Goal: Transaction & Acquisition: Purchase product/service

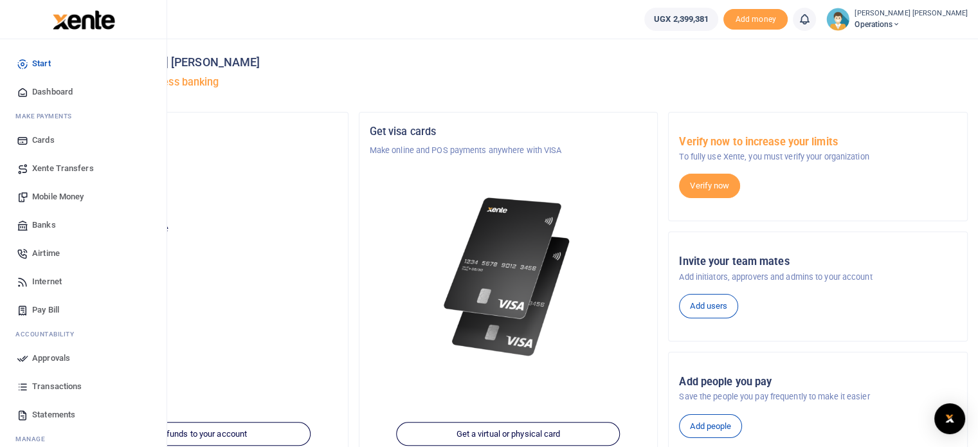
click at [55, 199] on span "Mobile Money" at bounding box center [57, 196] width 51 height 13
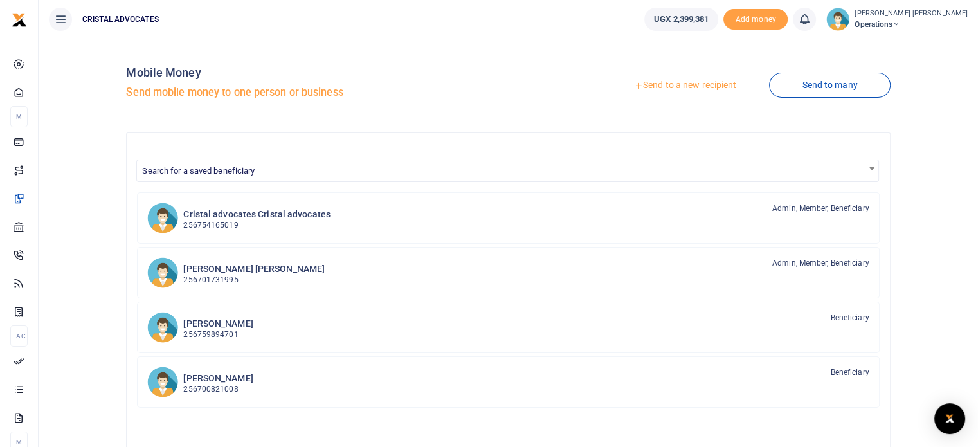
click at [700, 88] on link "Send to a new recipient" at bounding box center [685, 85] width 168 height 23
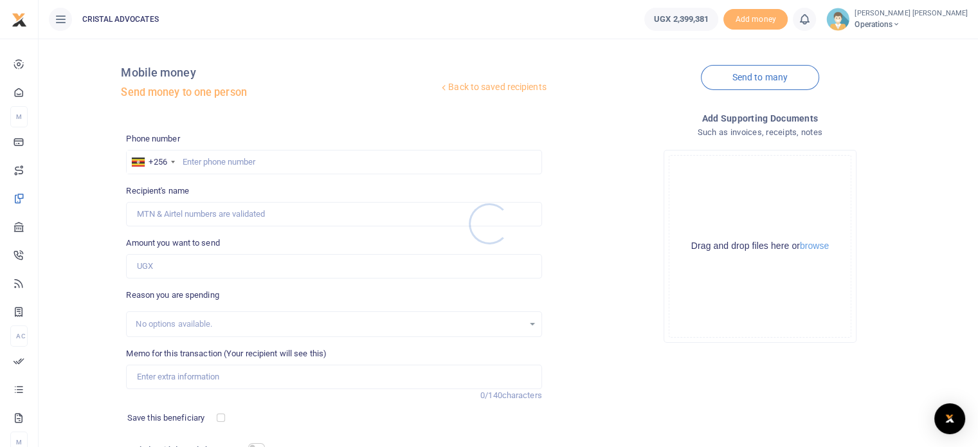
click at [188, 156] on div at bounding box center [489, 223] width 978 height 447
click at [188, 156] on input "text" at bounding box center [334, 162] width 416 height 24
type input "763290465"
type input "Denis Kakembo"
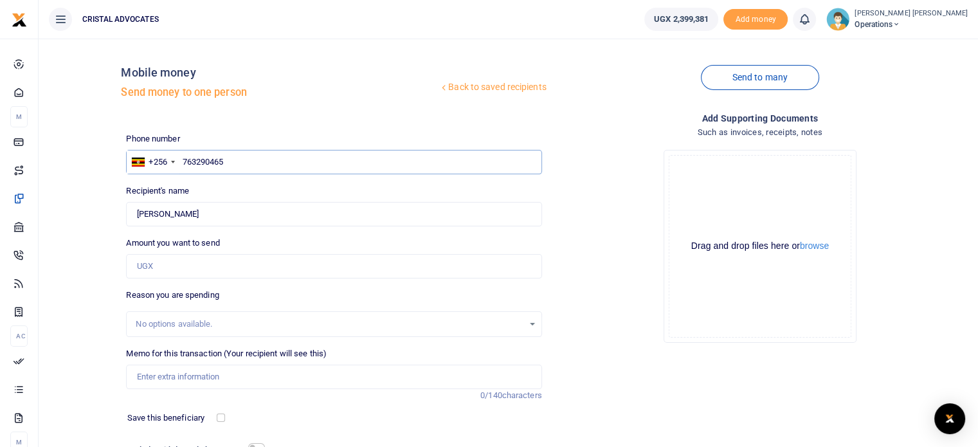
type input "763290465"
click at [197, 275] on input "Amount you want to send" at bounding box center [334, 266] width 416 height 24
click at [147, 271] on input "200,000" at bounding box center [334, 266] width 416 height 24
type input "220,000"
click at [178, 376] on input "Memo for this transaction (Your recipient will see this)" at bounding box center [334, 377] width 416 height 24
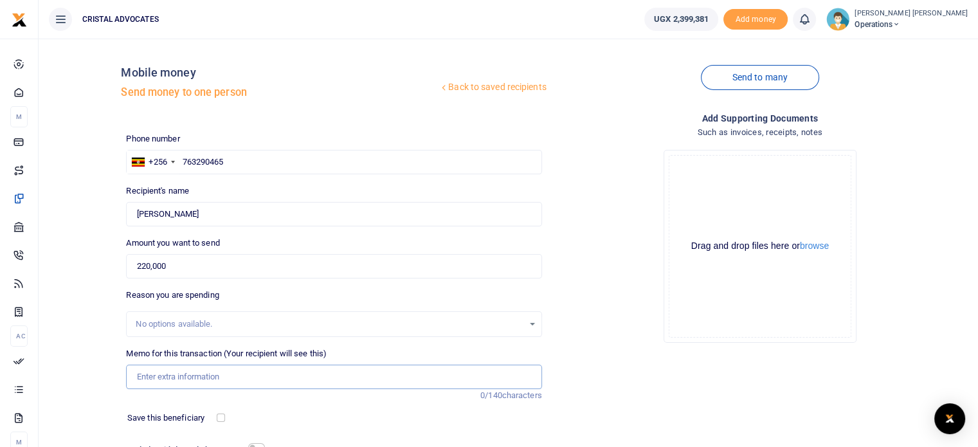
type input "Business development"
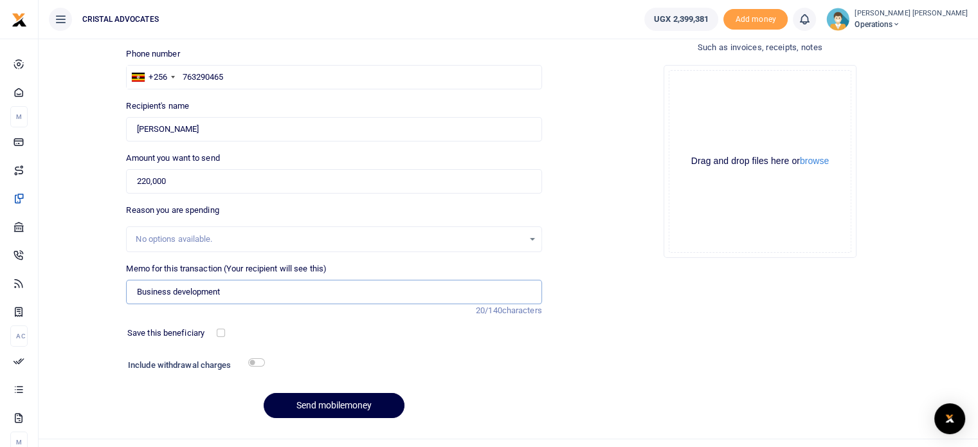
scroll to position [109, 0]
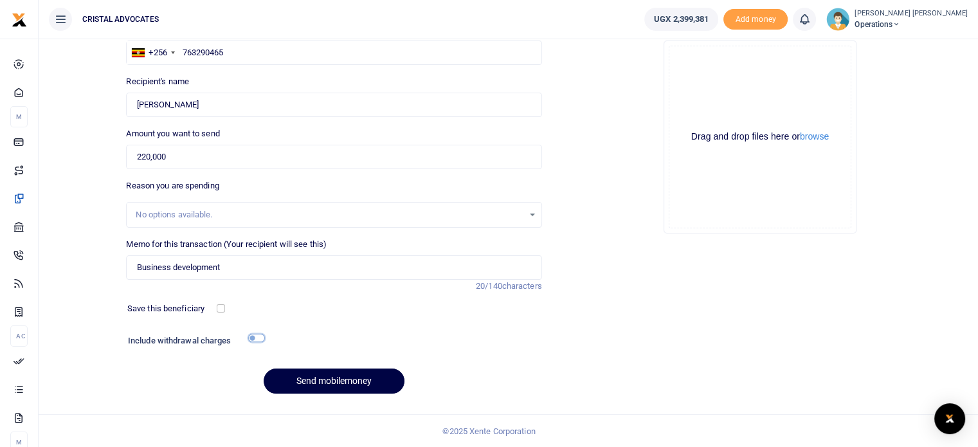
click at [262, 338] on input "checkbox" at bounding box center [256, 338] width 17 height 8
checkbox input "true"
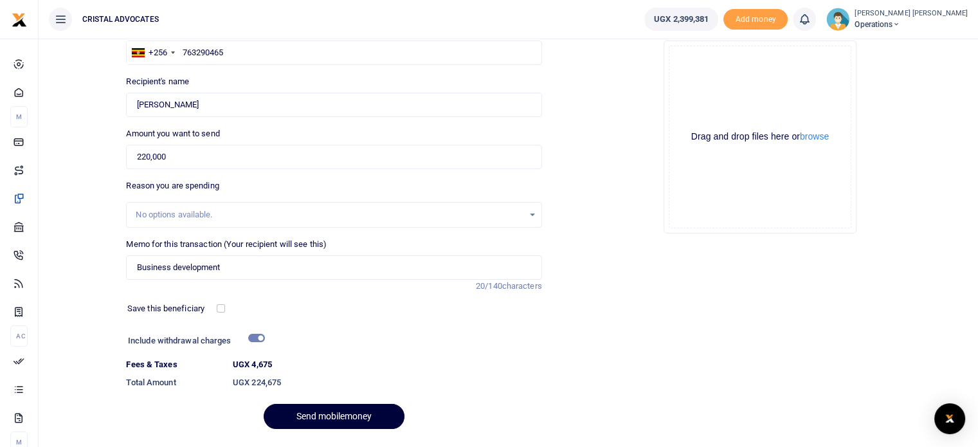
click at [339, 416] on button "Send mobilemoney" at bounding box center [334, 416] width 141 height 25
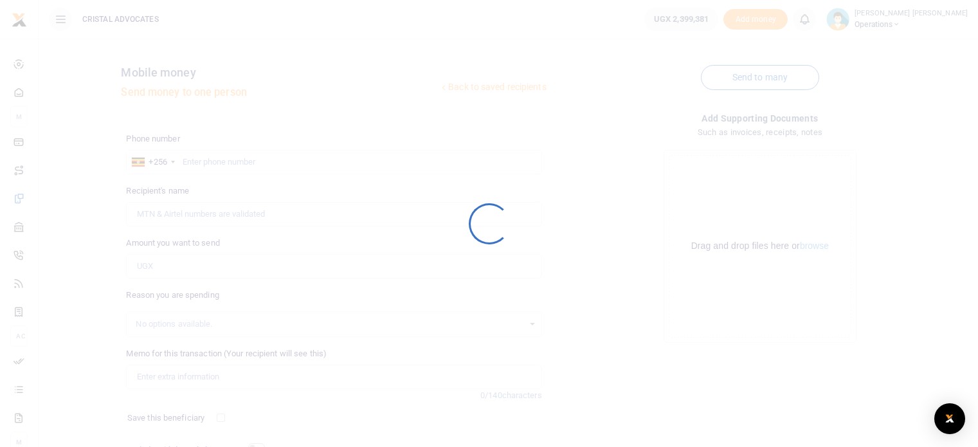
scroll to position [109, 0]
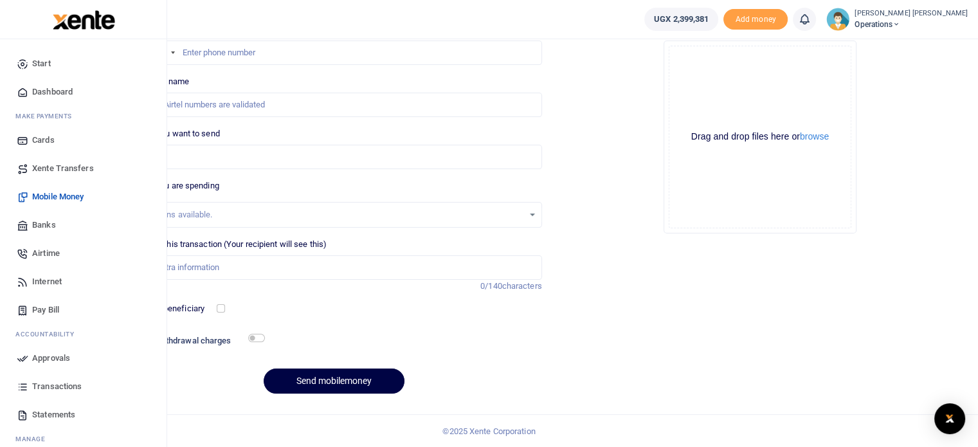
click at [55, 365] on link "Approvals" at bounding box center [83, 358] width 146 height 28
click at [48, 360] on span "Approvals" at bounding box center [51, 358] width 38 height 13
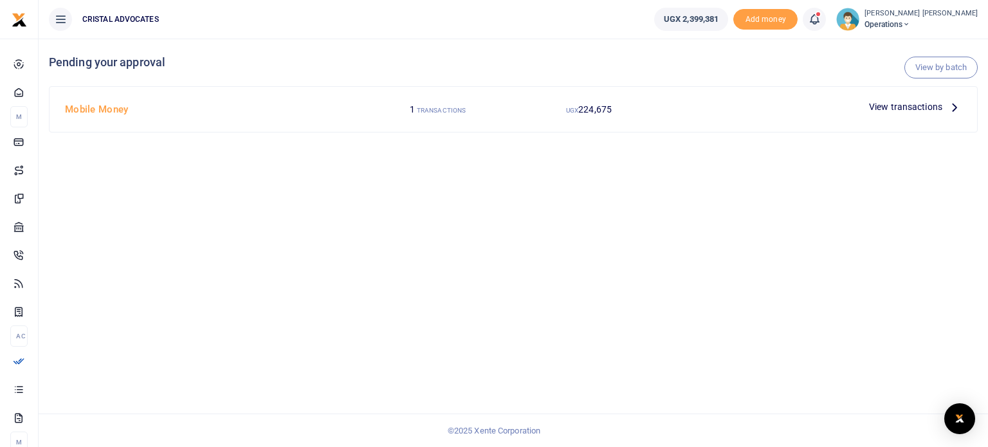
click at [951, 105] on icon at bounding box center [954, 107] width 14 height 14
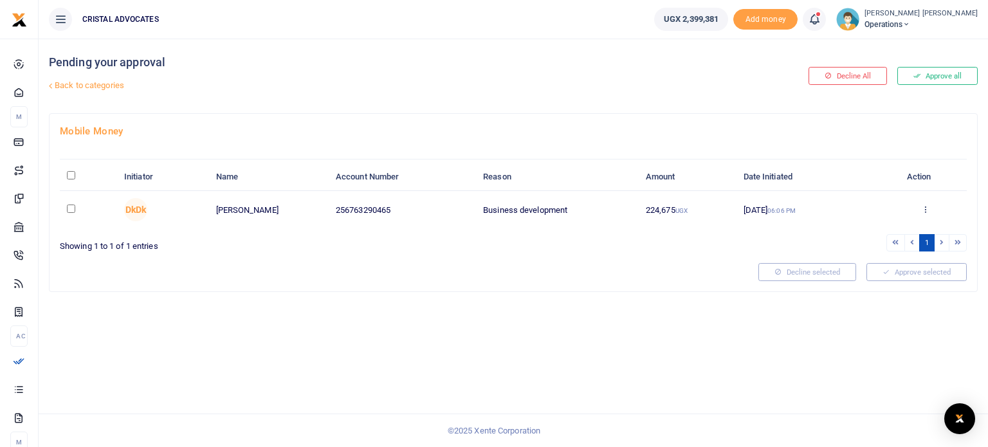
click at [67, 207] on input "checkbox" at bounding box center [71, 209] width 8 height 8
checkbox input "true"
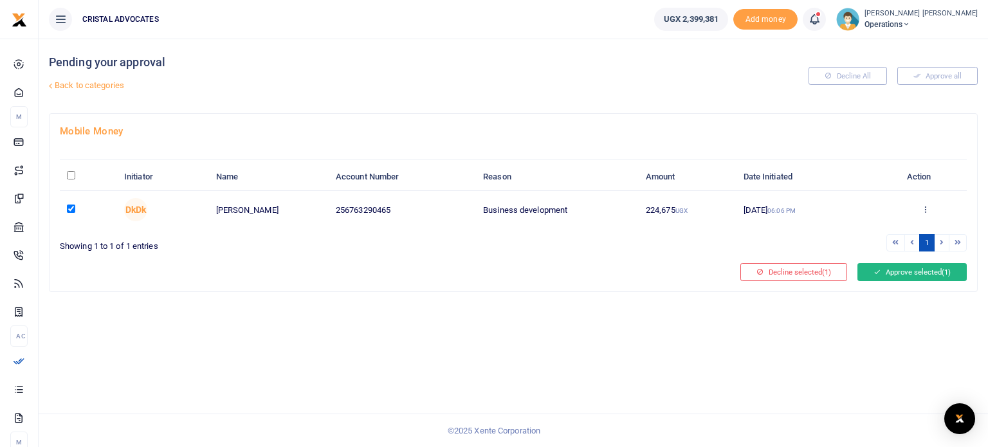
click at [896, 274] on button "Approve selected (1)" at bounding box center [911, 272] width 109 height 18
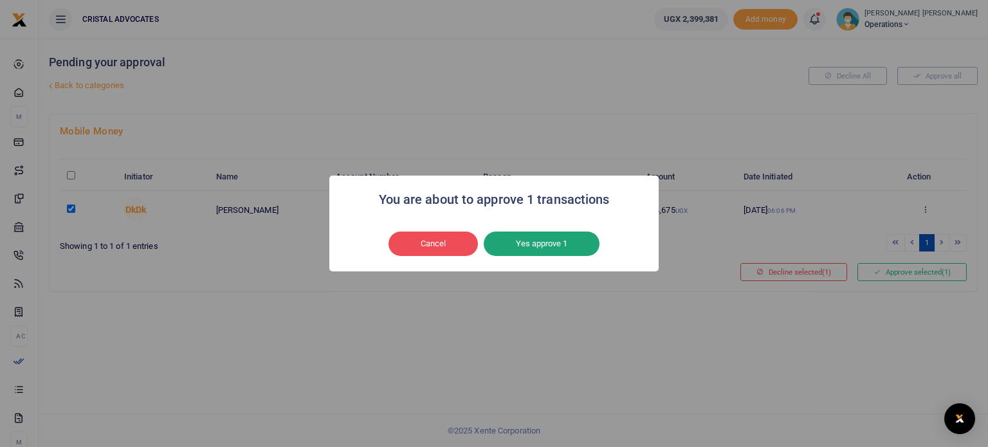
click at [547, 244] on button "Yes approve 1" at bounding box center [542, 244] width 116 height 24
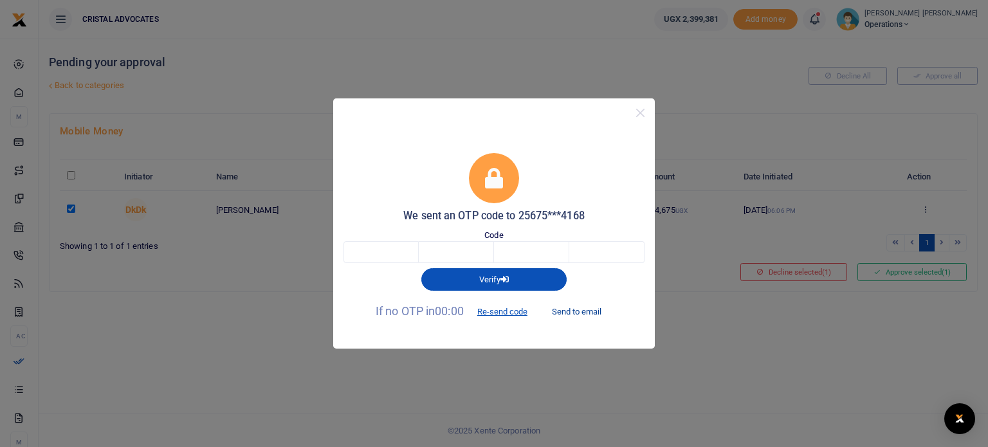
click at [589, 308] on button "Send to email" at bounding box center [576, 312] width 71 height 22
click at [383, 251] on input "text" at bounding box center [380, 252] width 75 height 22
type input "1"
type input "8"
type input "3"
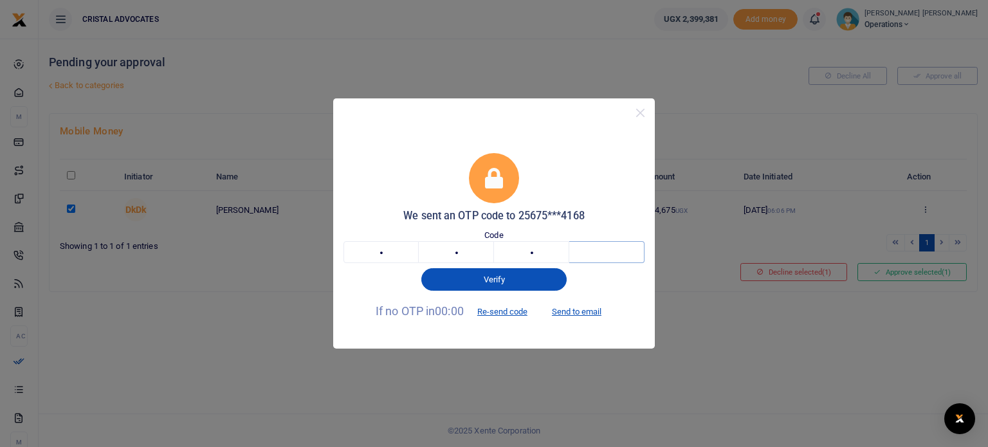
type input "4"
